Goal: Information Seeking & Learning: Learn about a topic

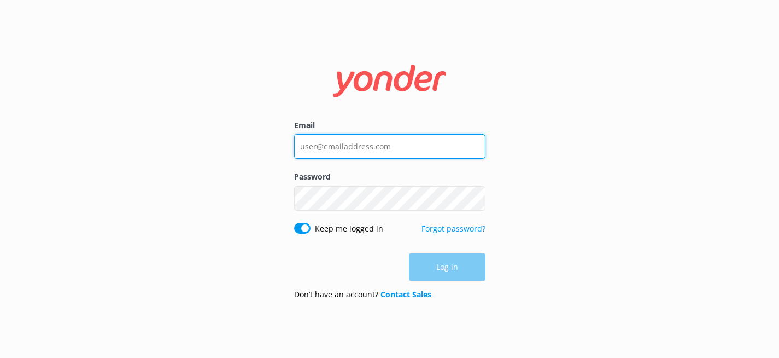
click at [345, 145] on input "Email" at bounding box center [389, 146] width 191 height 25
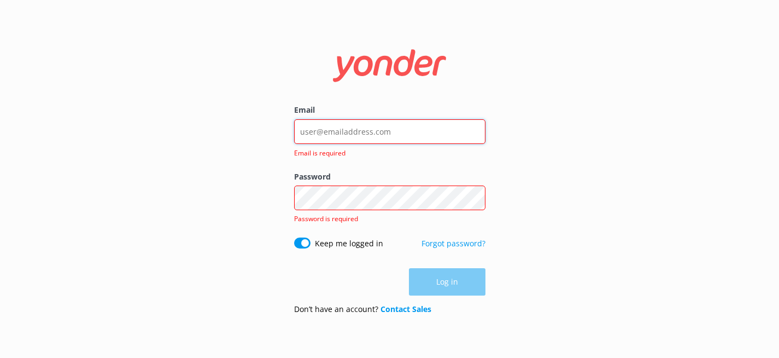
type input "[PERSON_NAME][EMAIL_ADDRESS][DOMAIN_NAME]"
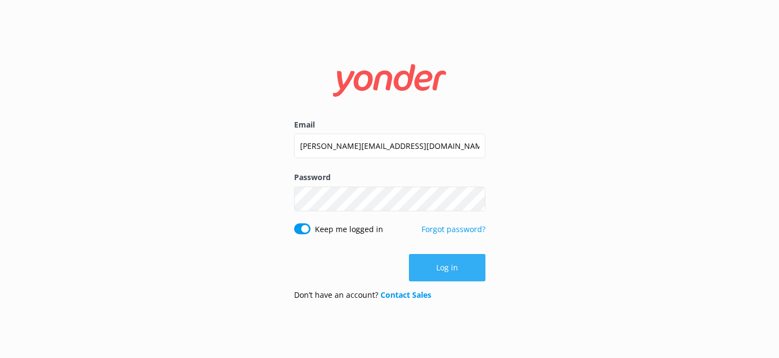
click at [450, 272] on button "Log in" at bounding box center [447, 267] width 77 height 27
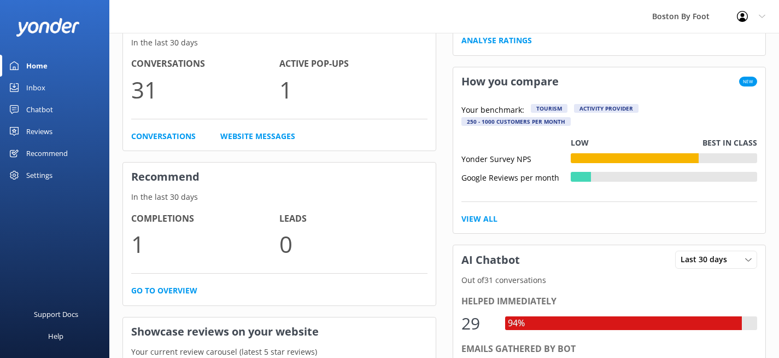
click at [34, 135] on div "Reviews" at bounding box center [39, 131] width 26 height 22
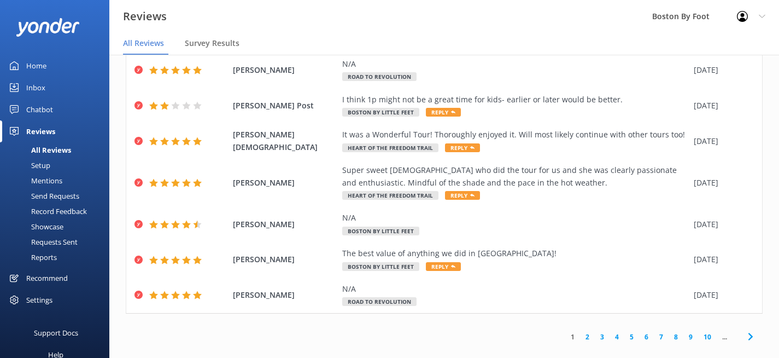
scroll to position [203, 0]
click at [586, 331] on link "2" at bounding box center [587, 336] width 15 height 10
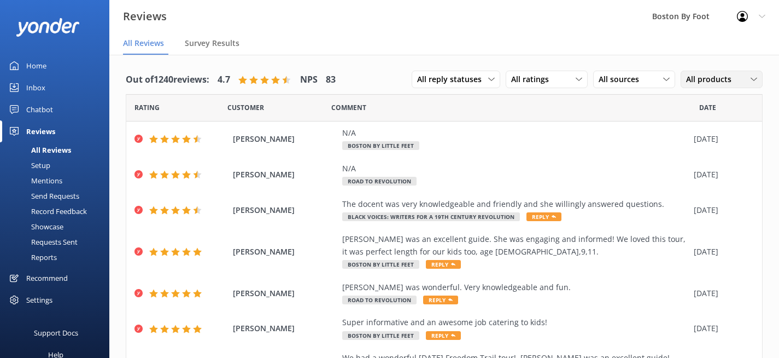
click at [702, 79] on span "All products" at bounding box center [712, 79] width 52 height 12
click at [597, 133] on div "N/A" at bounding box center [515, 133] width 346 height 12
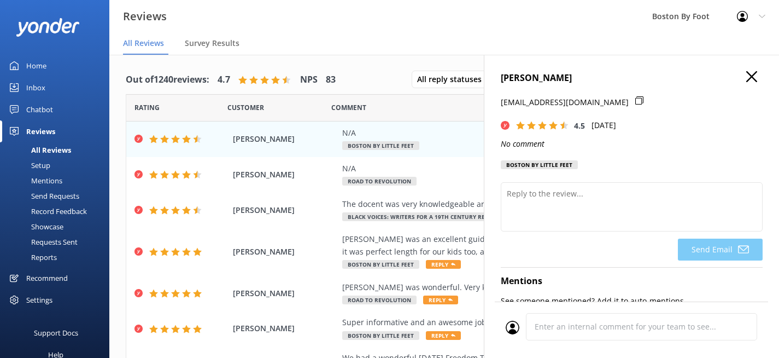
click at [754, 71] on icon at bounding box center [752, 76] width 11 height 11
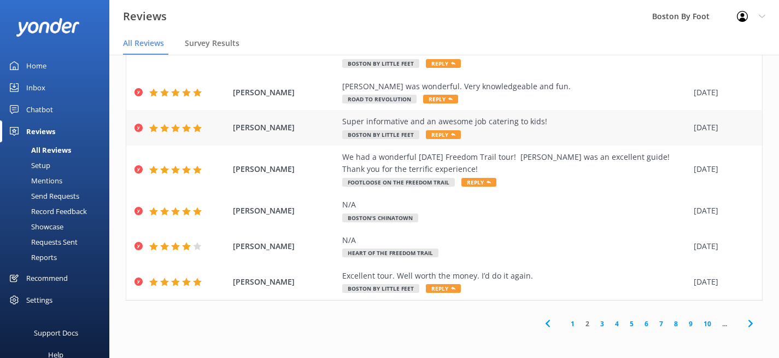
scroll to position [22, 0]
click at [602, 323] on link "3" at bounding box center [602, 323] width 15 height 10
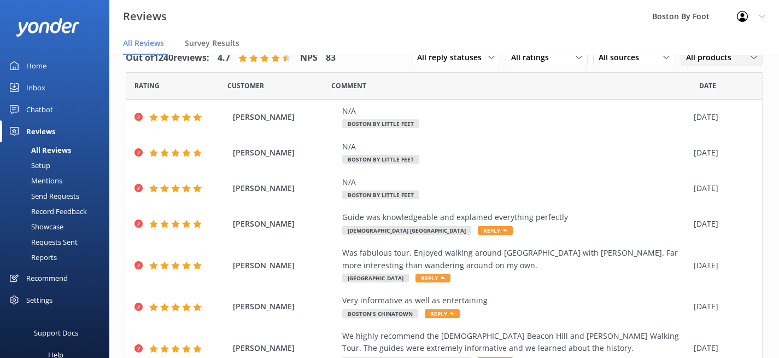
click at [729, 59] on span "All products" at bounding box center [712, 57] width 52 height 12
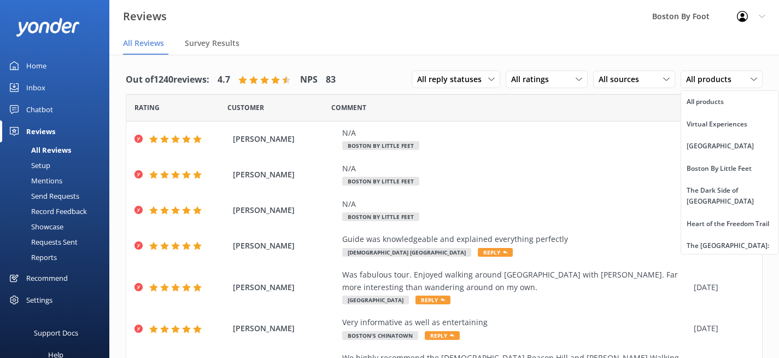
click at [392, 106] on div "Comment" at bounding box center [515, 107] width 368 height 27
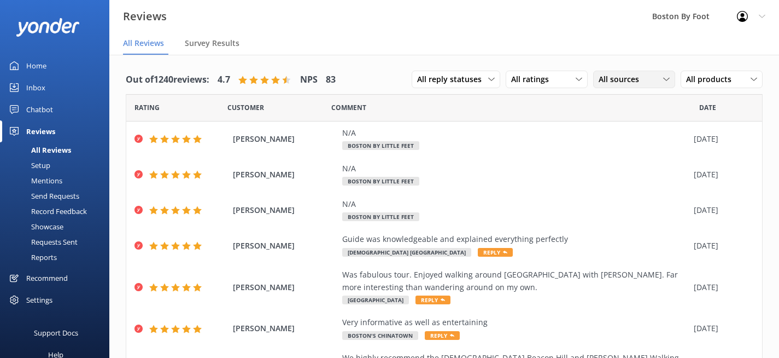
click at [630, 81] on span "All sources" at bounding box center [622, 79] width 47 height 12
click at [217, 42] on span "Survey Results" at bounding box center [212, 43] width 55 height 11
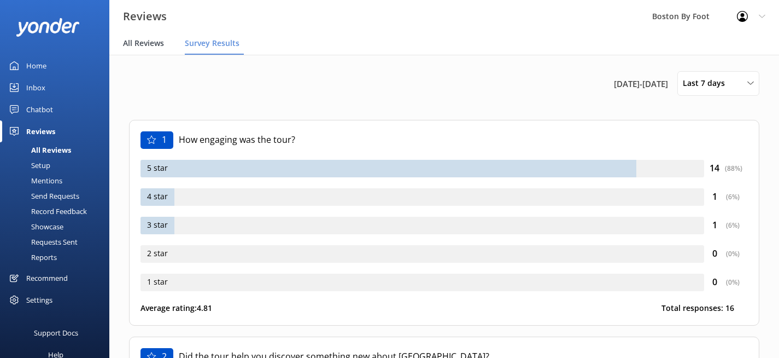
click at [146, 43] on span "All Reviews" at bounding box center [143, 43] width 41 height 11
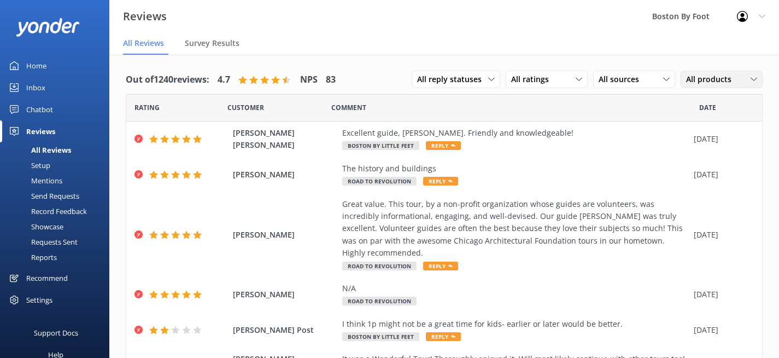
click at [724, 81] on span "All products" at bounding box center [712, 79] width 52 height 12
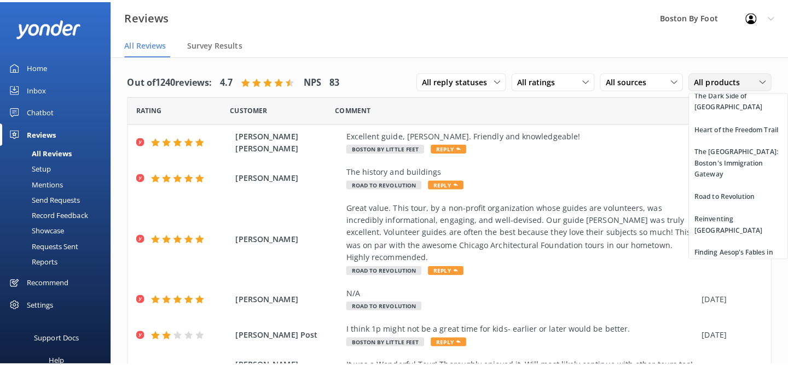
scroll to position [96, 0]
